Goal: Information Seeking & Learning: Find specific page/section

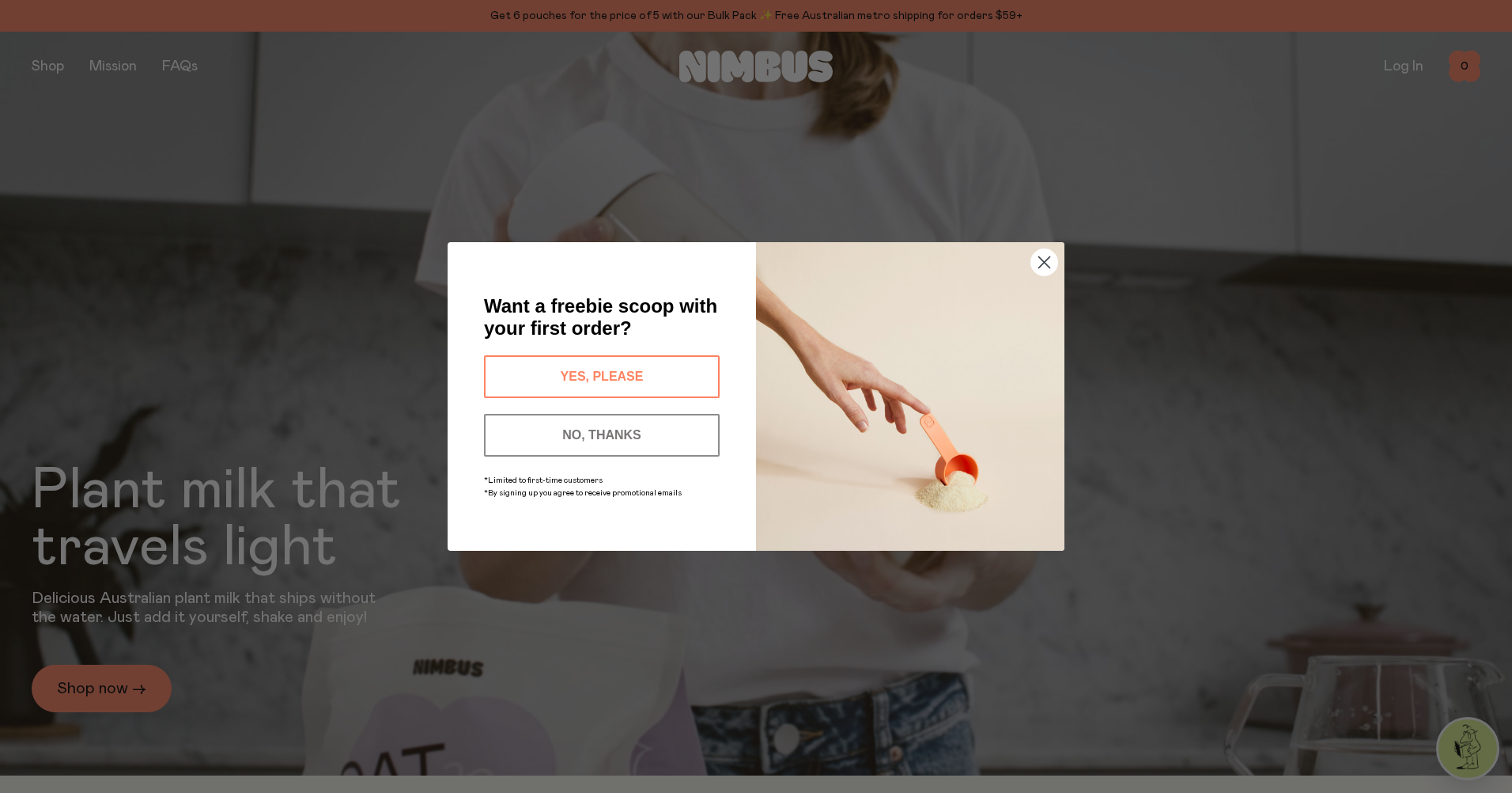
click at [1044, 260] on circle "Close dialog" at bounding box center [1044, 263] width 26 height 26
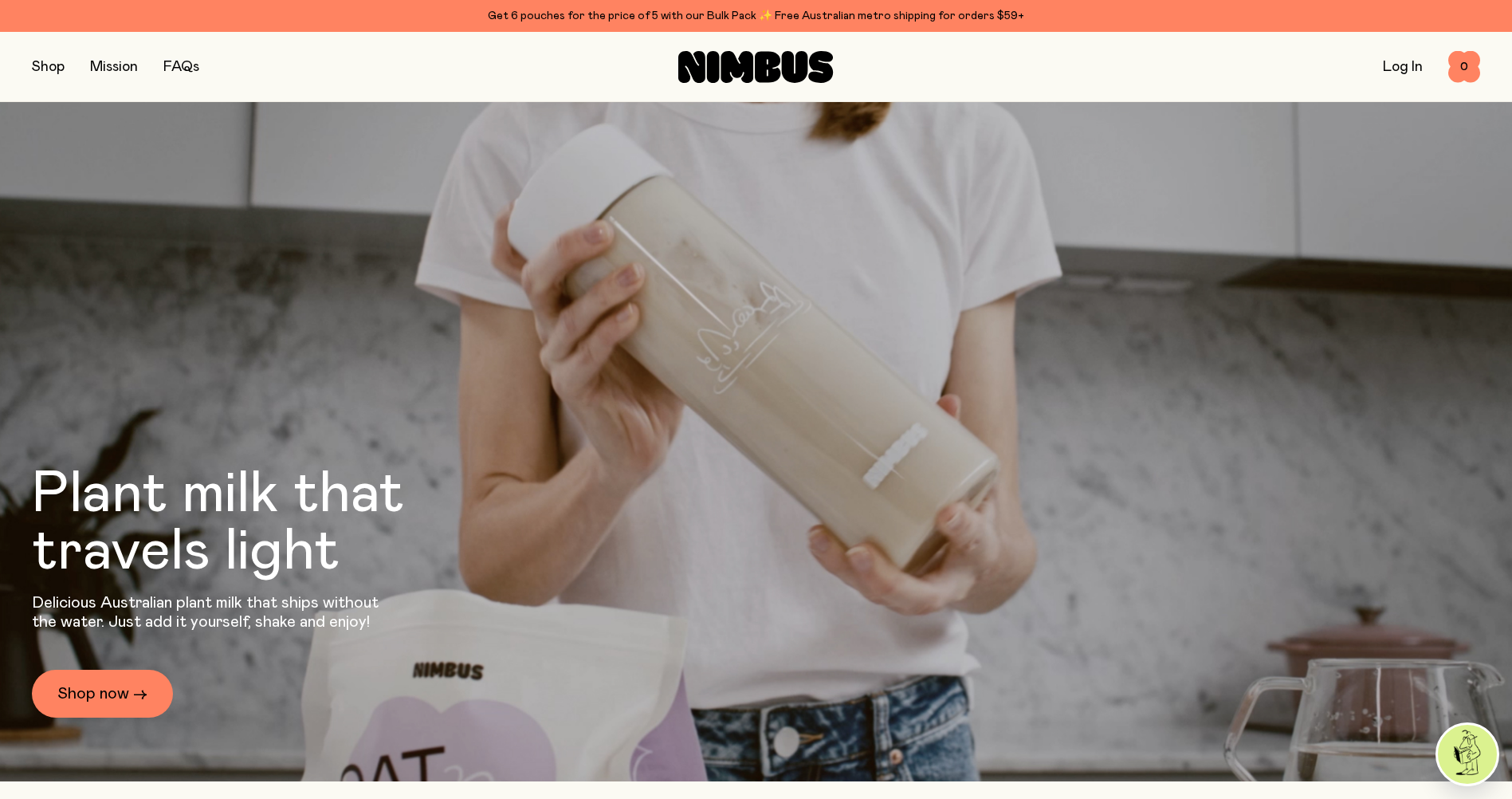
click at [34, 68] on button "button" at bounding box center [49, 66] width 33 height 22
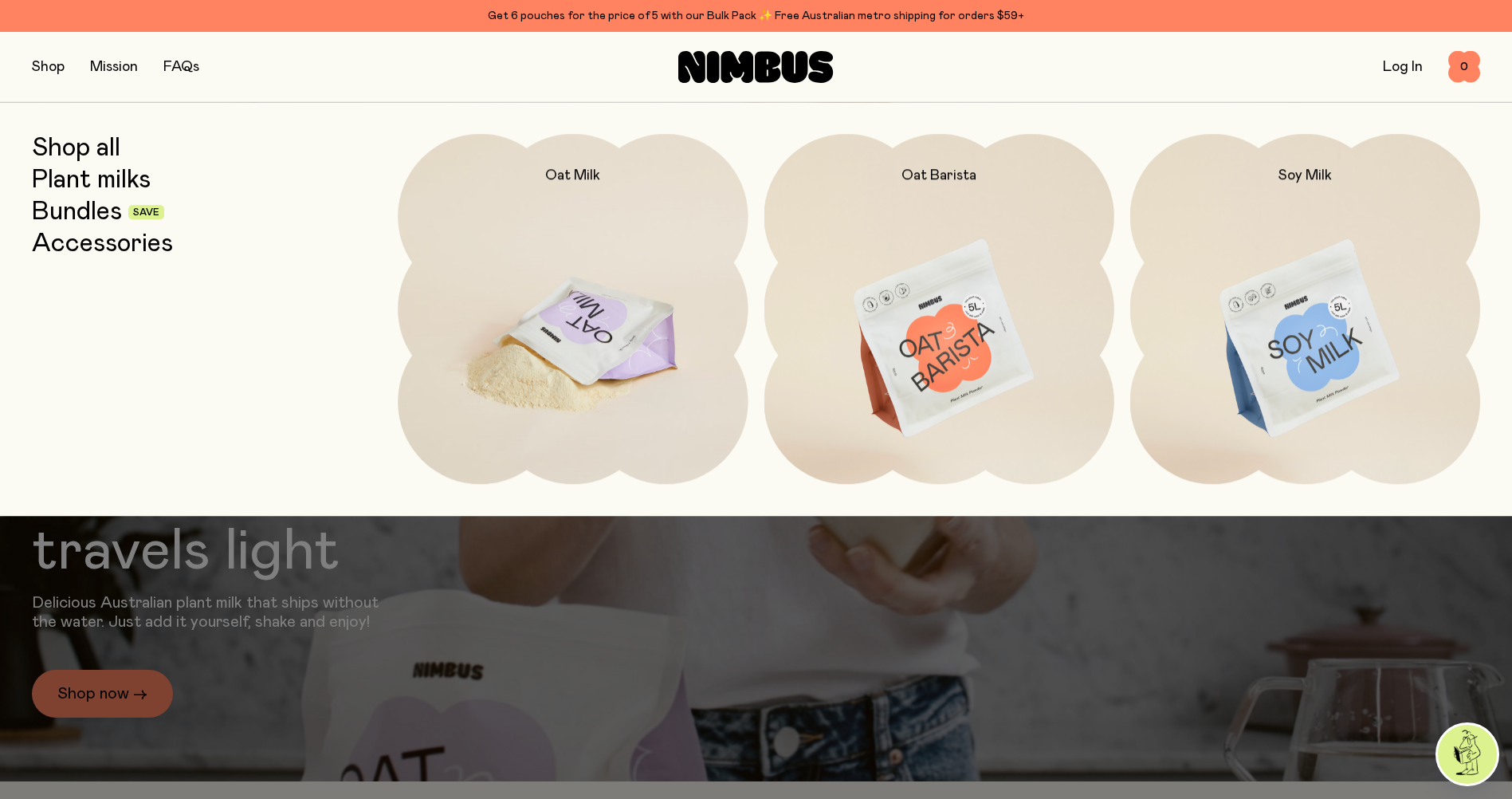
click at [529, 312] on img at bounding box center [572, 339] width 350 height 411
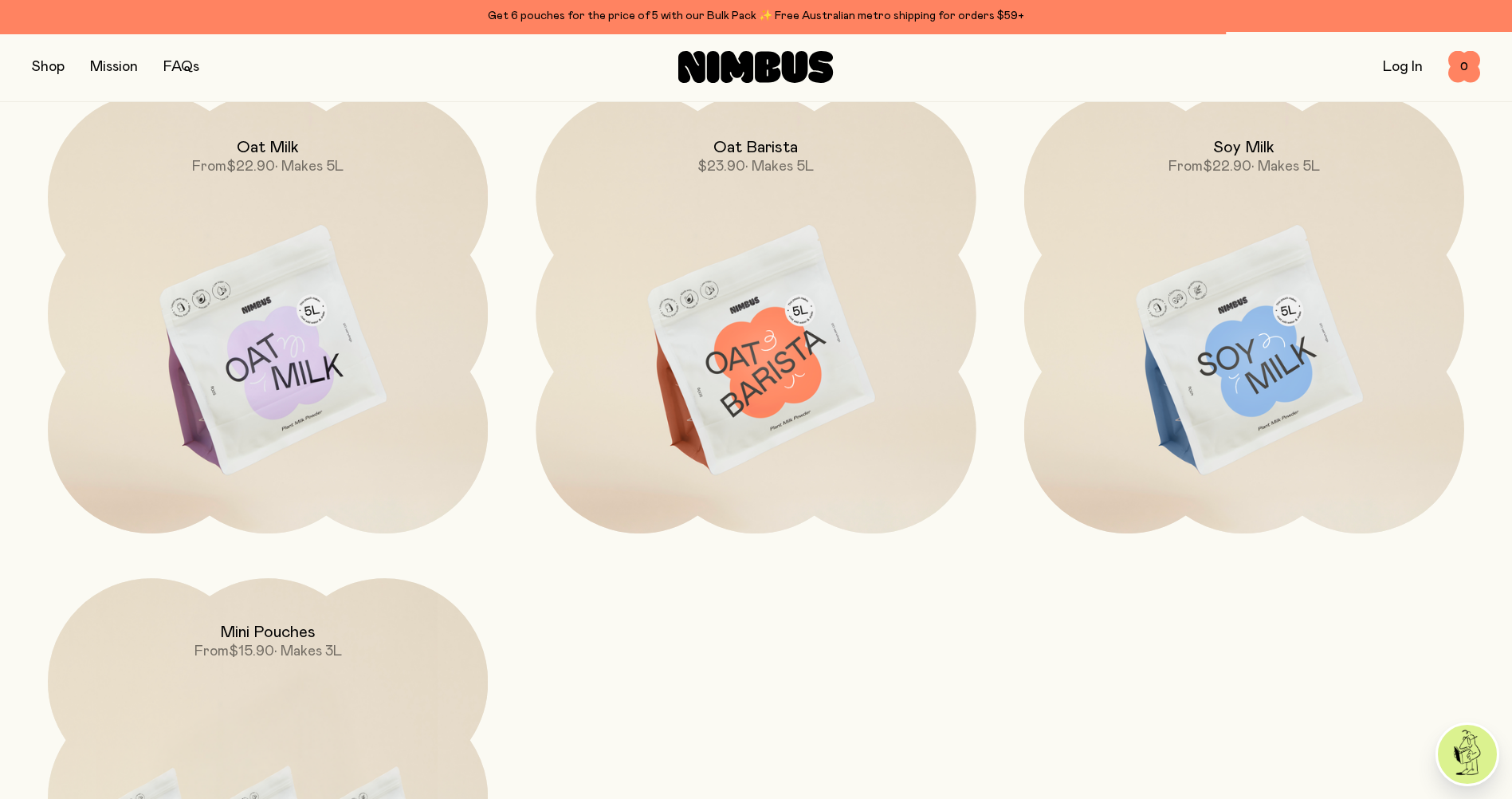
scroll to position [1753, 0]
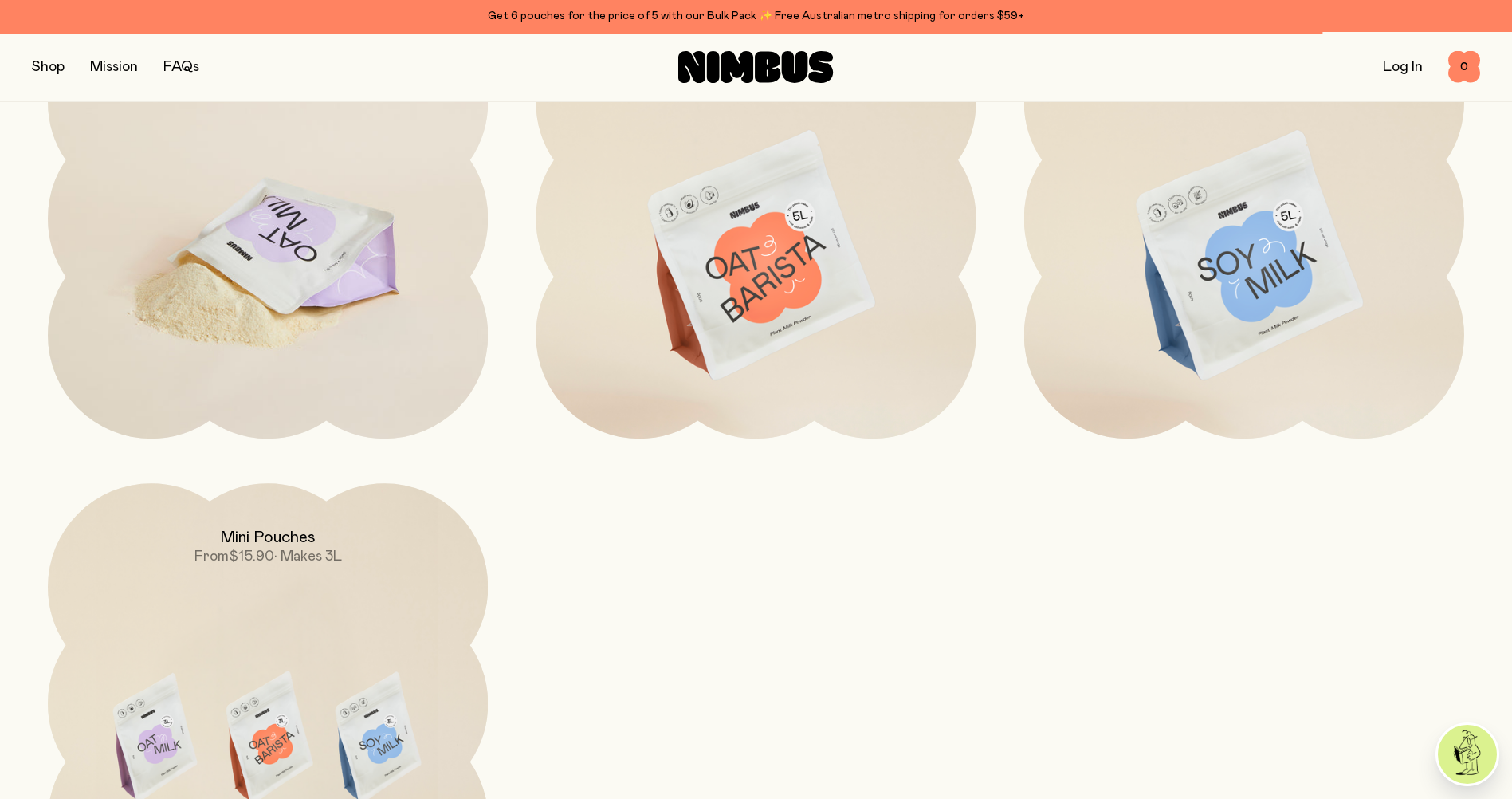
click at [364, 291] on img at bounding box center [268, 256] width 440 height 517
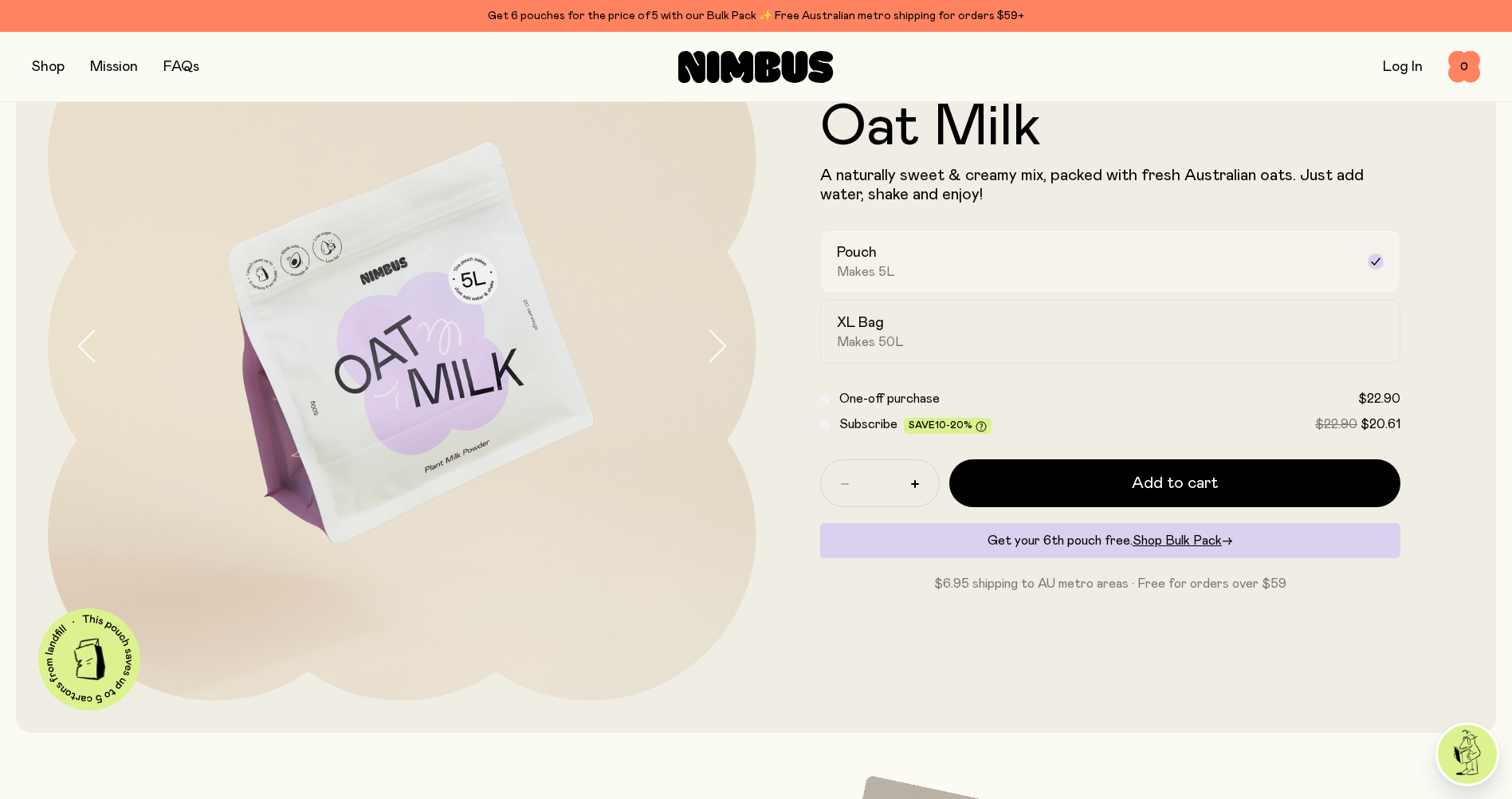
scroll to position [160, 0]
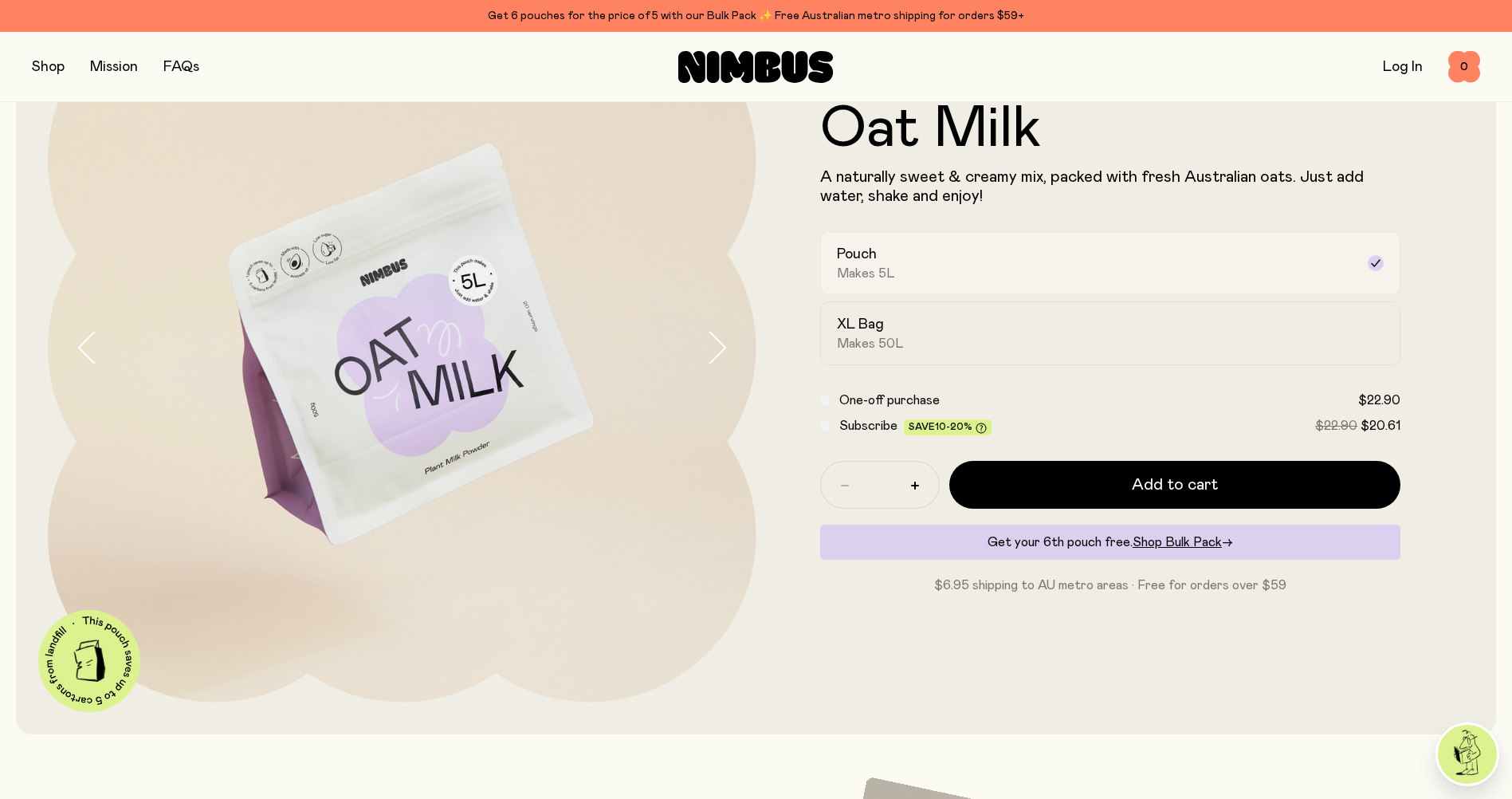
click at [1055, 246] on div "Pouch Makes 5L" at bounding box center [1096, 263] width 519 height 36
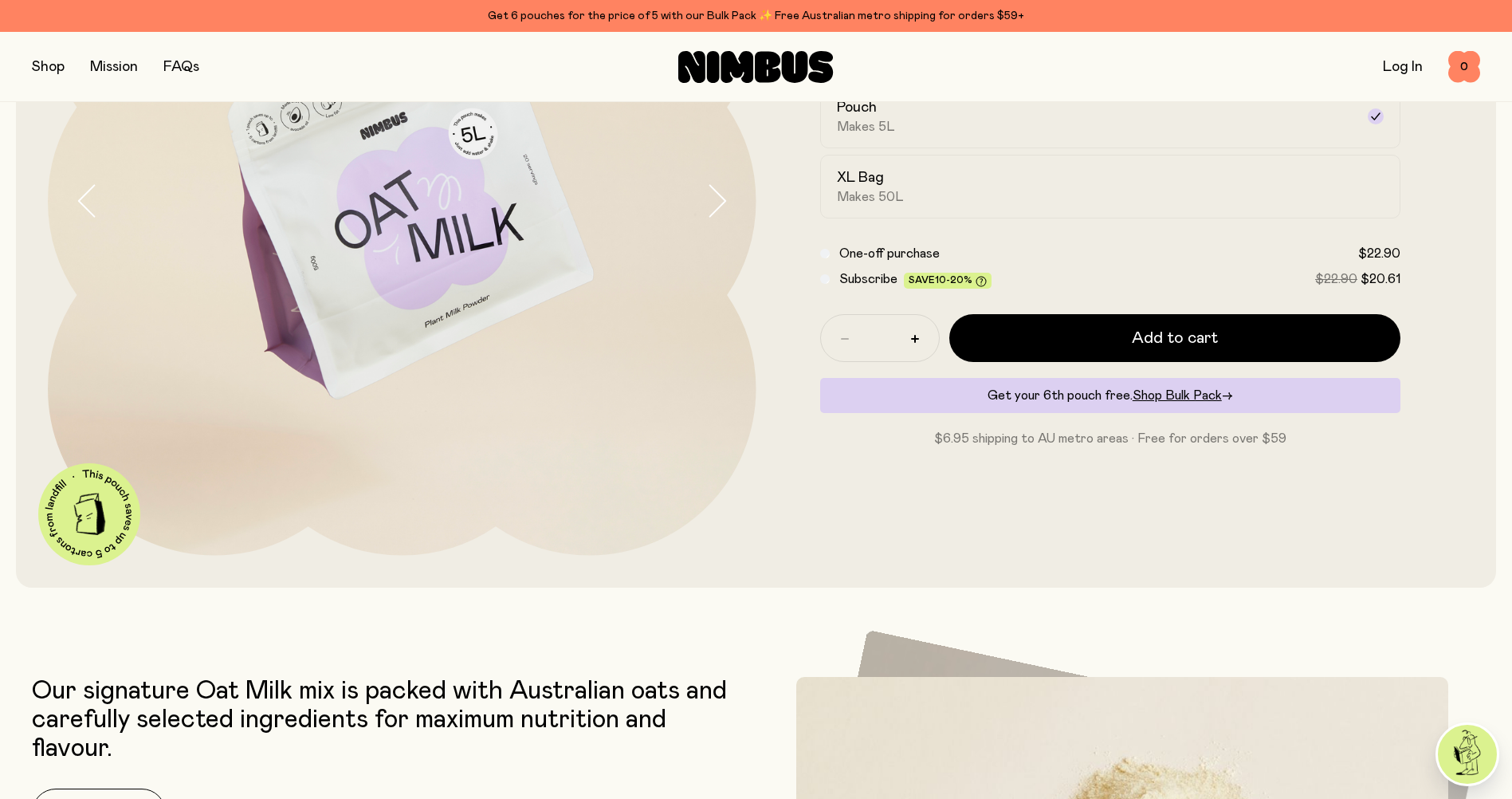
scroll to position [319, 0]
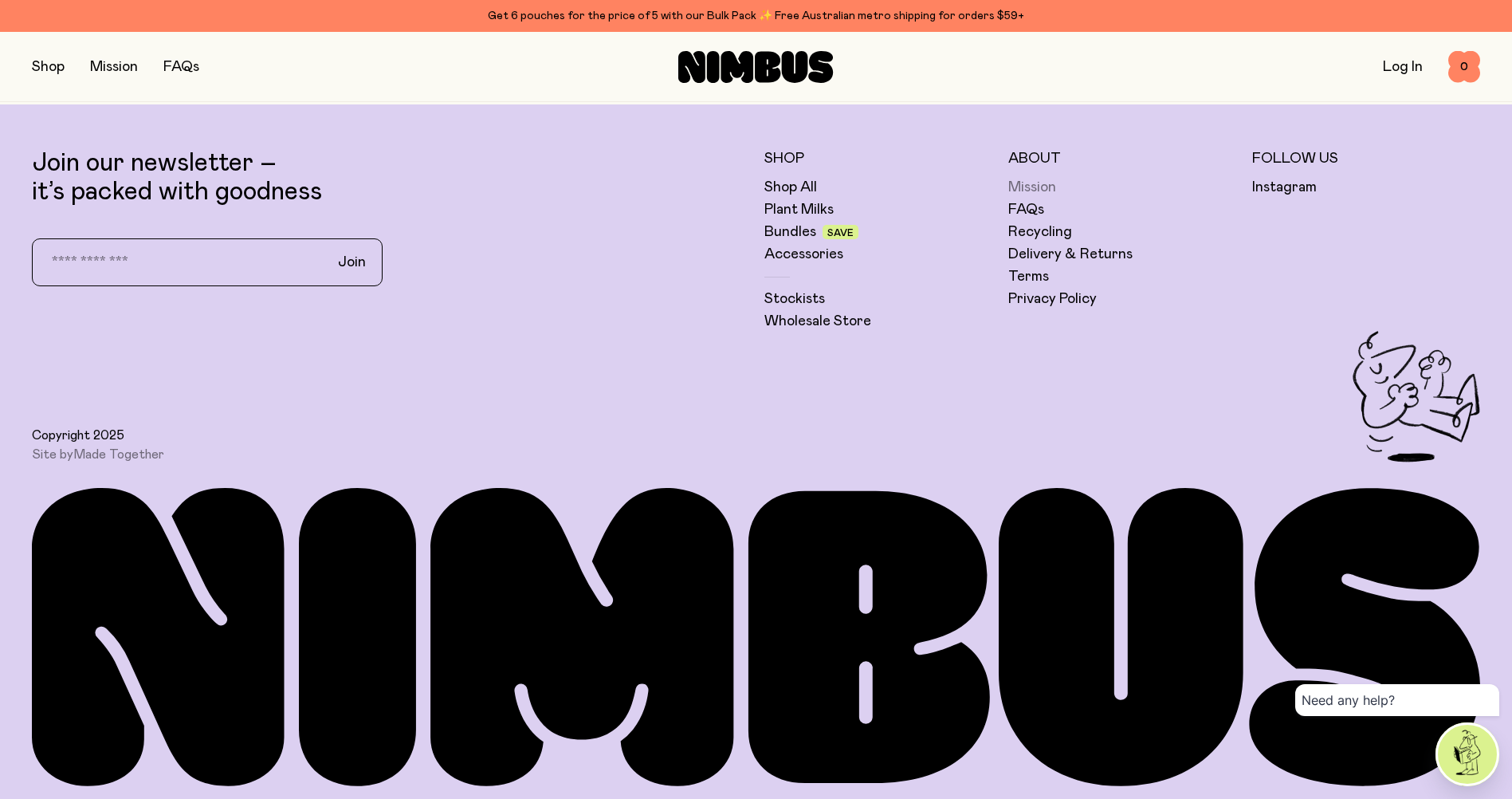
scroll to position [5394, 0]
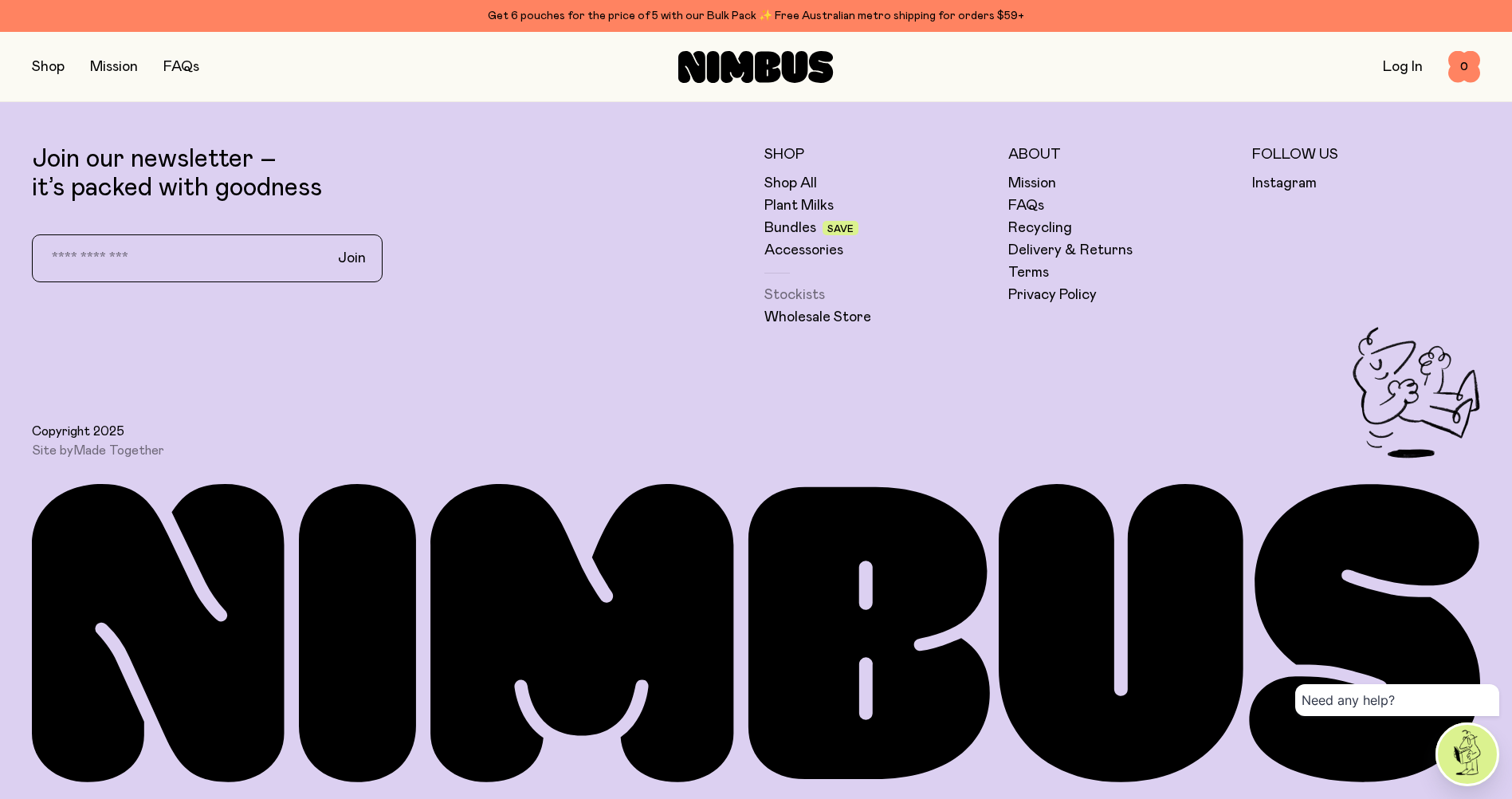
click at [806, 294] on link "Stockists" at bounding box center [794, 294] width 60 height 19
